Goal: Information Seeking & Learning: Learn about a topic

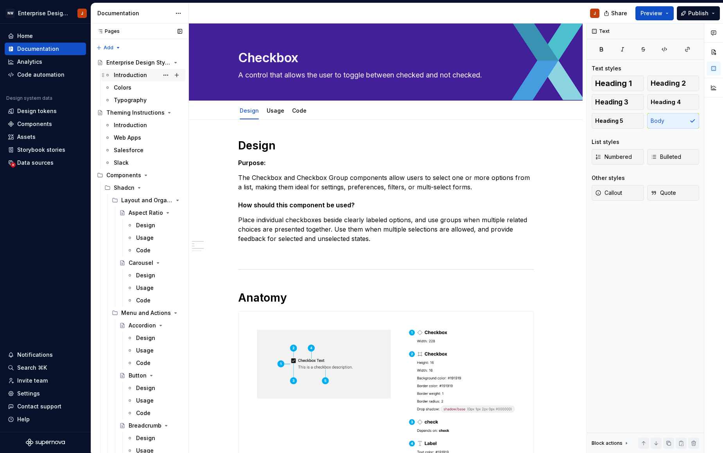
click at [128, 75] on div "Introduction" at bounding box center [130, 75] width 33 height 8
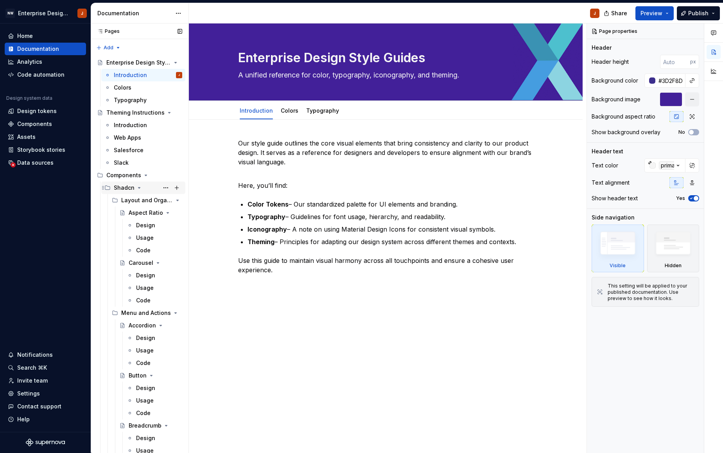
click at [137, 188] on icon "Page tree" at bounding box center [139, 187] width 6 height 6
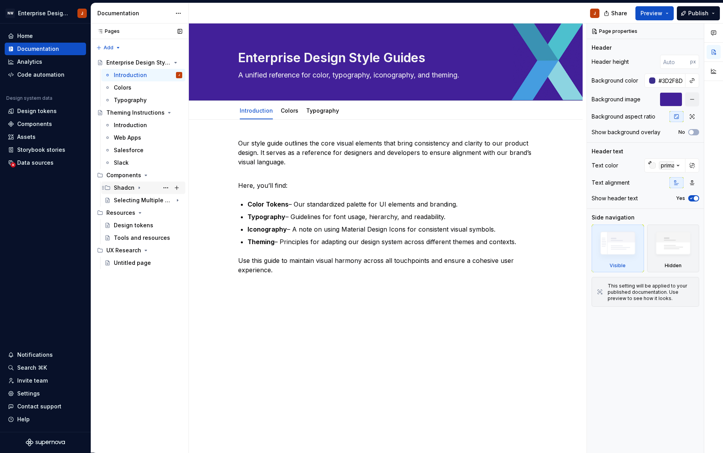
click at [128, 188] on div "Shadcn" at bounding box center [124, 188] width 21 height 8
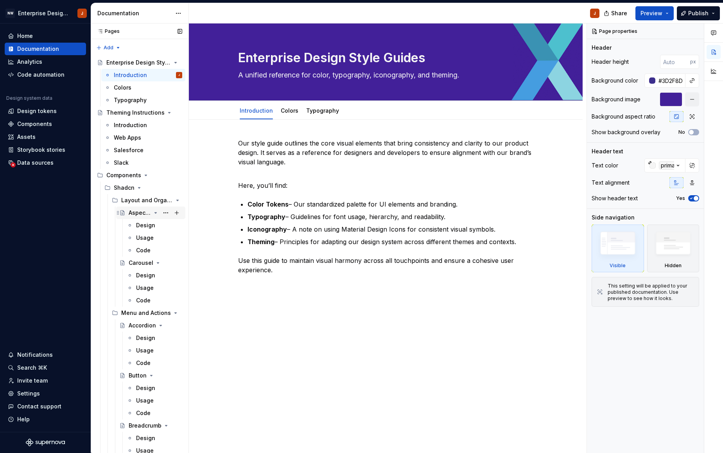
click at [138, 214] on div "Aspect Ratio" at bounding box center [140, 213] width 22 height 8
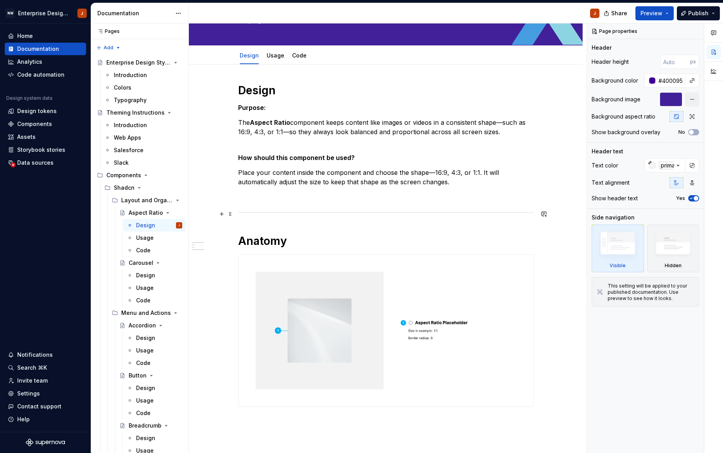
scroll to position [63, 0]
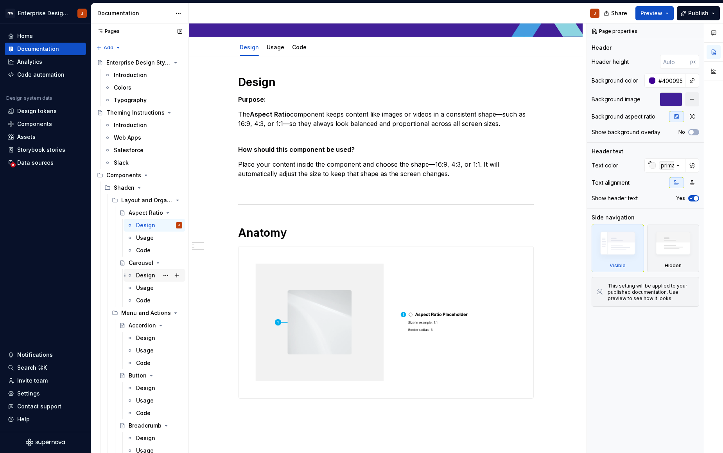
click at [138, 276] on div "Design" at bounding box center [145, 275] width 19 height 8
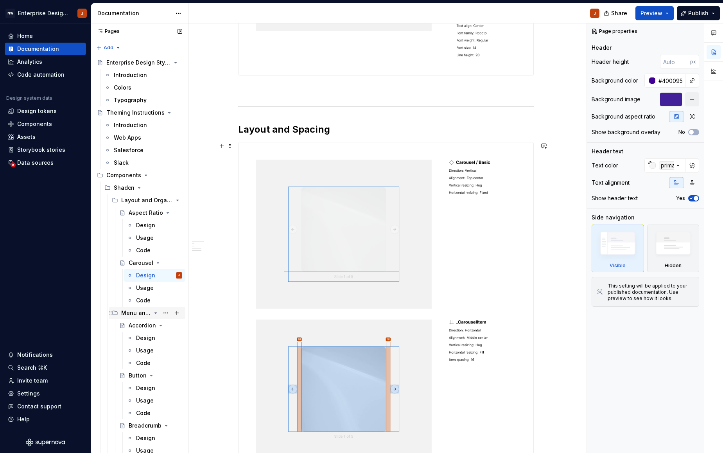
scroll to position [450, 0]
click at [142, 288] on div "Usage" at bounding box center [145, 288] width 18 height 8
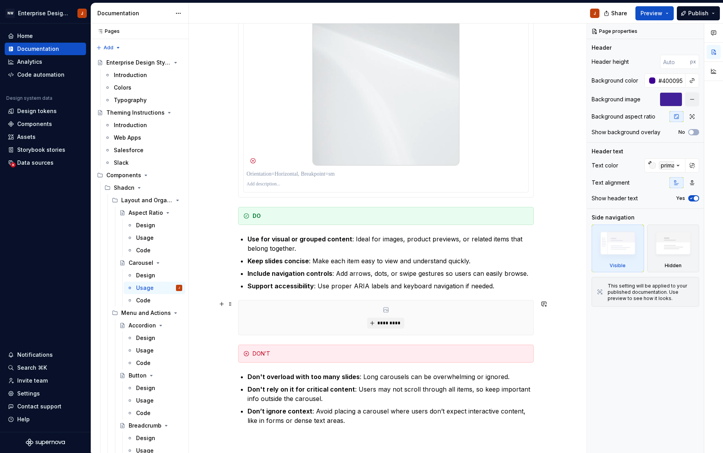
scroll to position [168, 0]
click at [145, 299] on div "Code" at bounding box center [143, 300] width 14 height 8
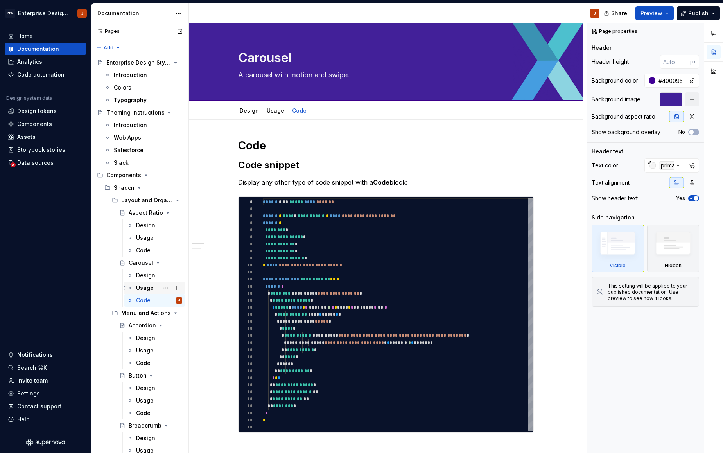
click at [146, 287] on div "Usage" at bounding box center [145, 288] width 18 height 8
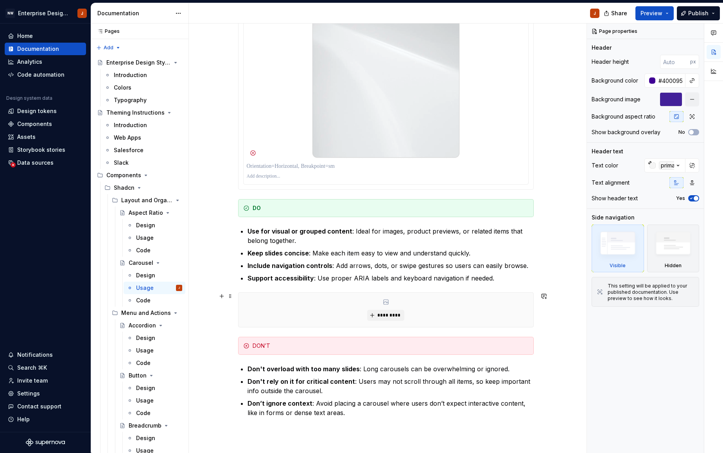
scroll to position [181, 0]
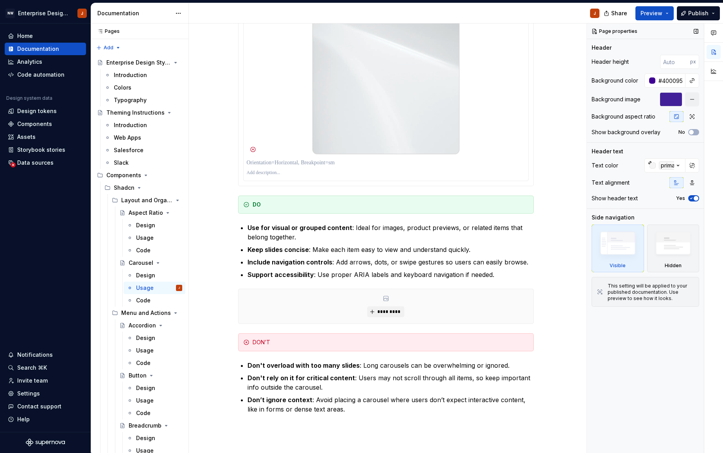
type textarea "*"
